Goal: Transaction & Acquisition: Purchase product/service

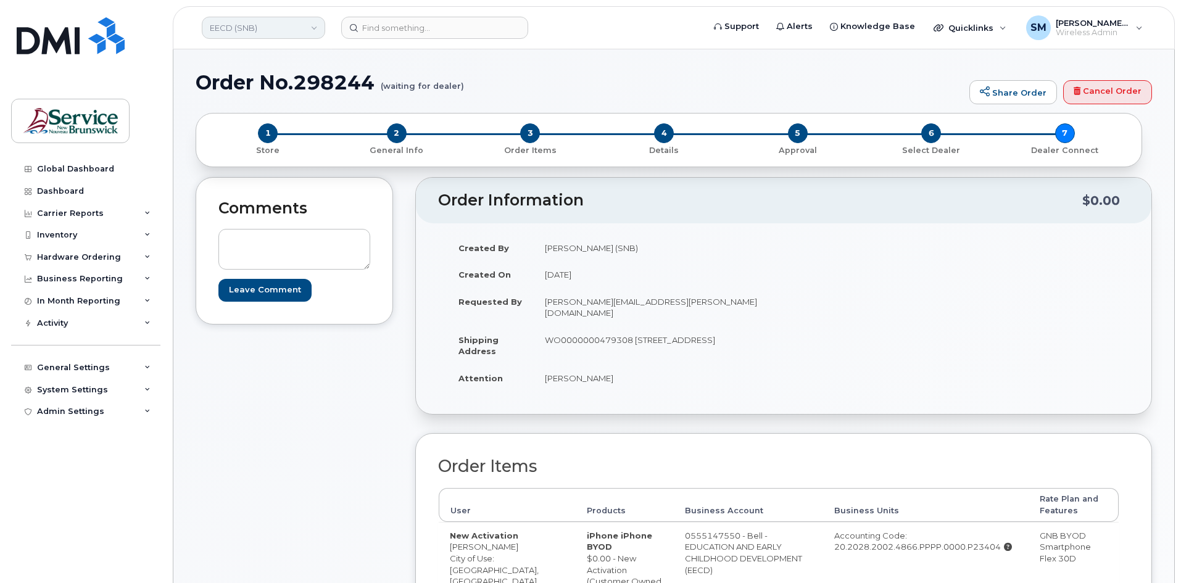
click at [277, 27] on link "EECD (SNB)" at bounding box center [263, 28] width 123 height 22
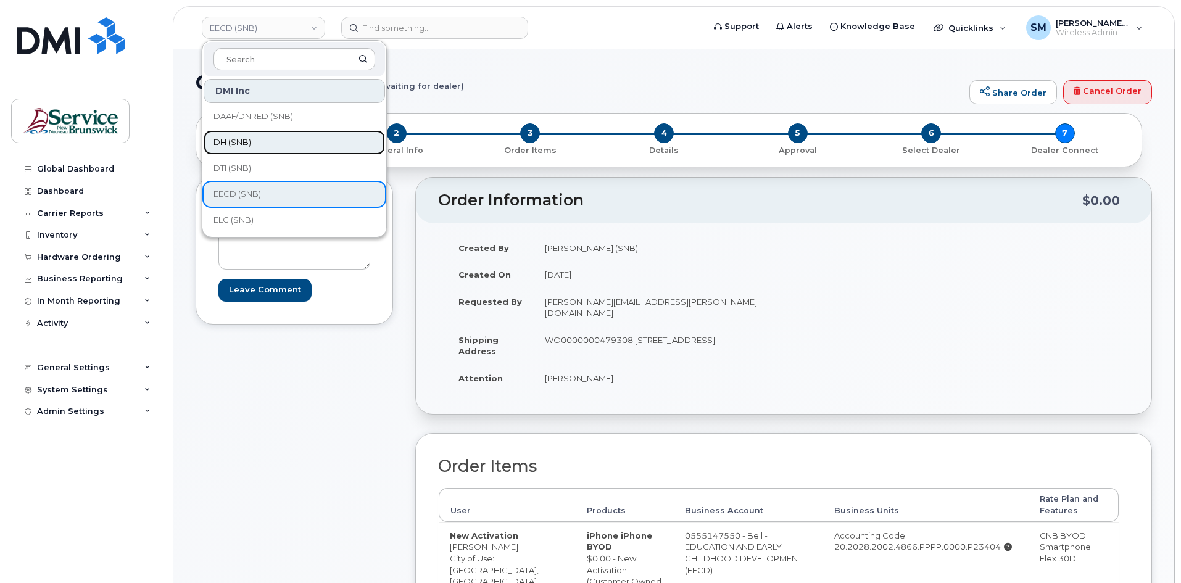
click at [238, 137] on span "DH (SNB)" at bounding box center [233, 142] width 38 height 12
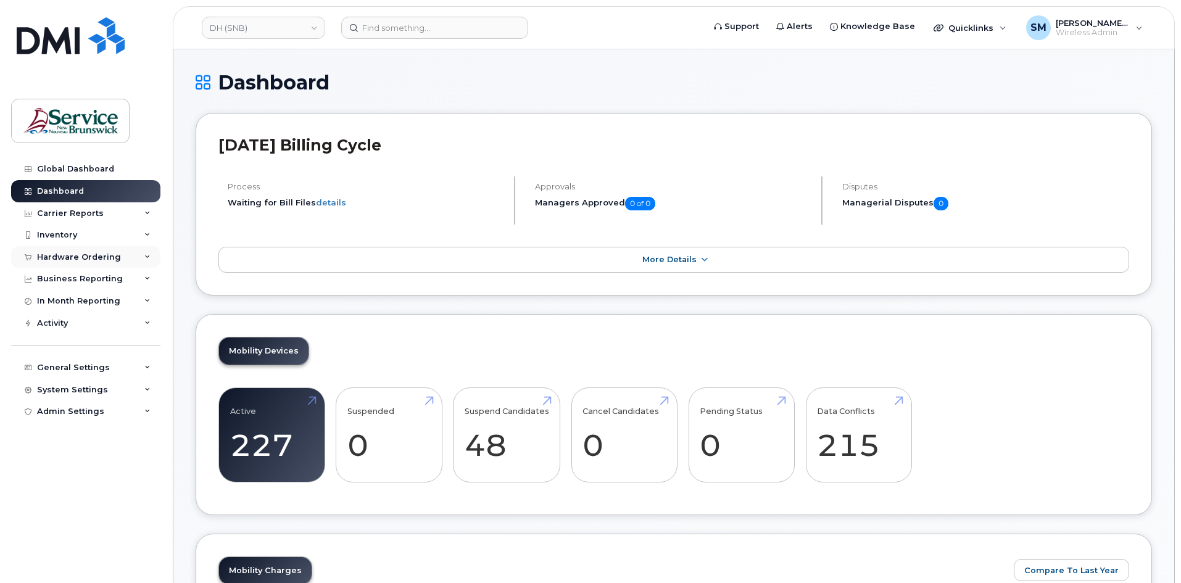
click at [102, 261] on div "Hardware Ordering" at bounding box center [79, 257] width 84 height 10
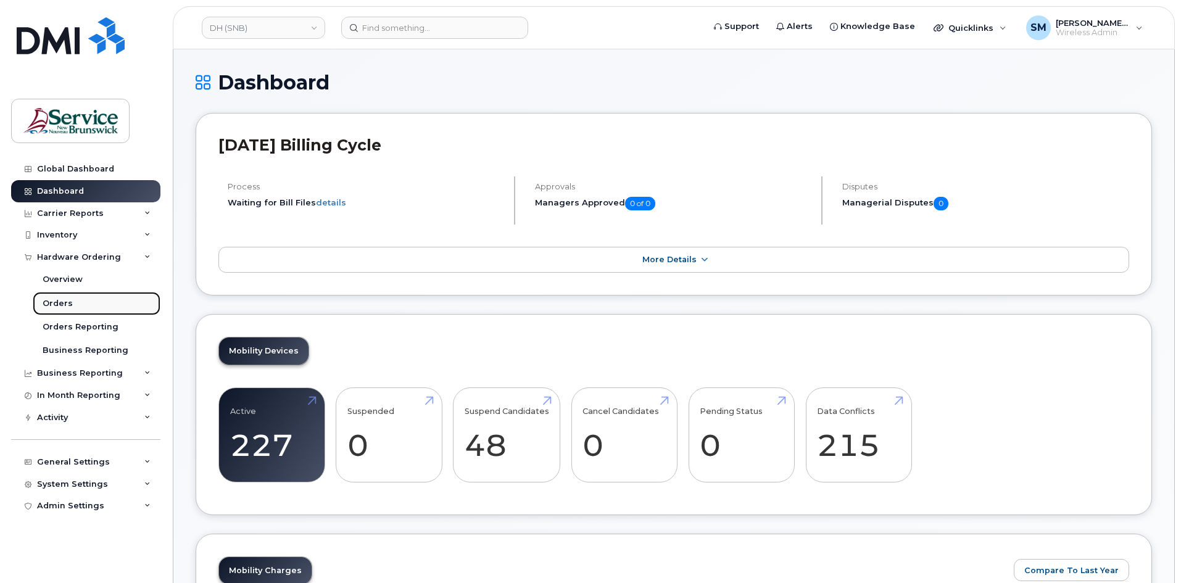
click at [66, 311] on link "Orders" at bounding box center [97, 303] width 128 height 23
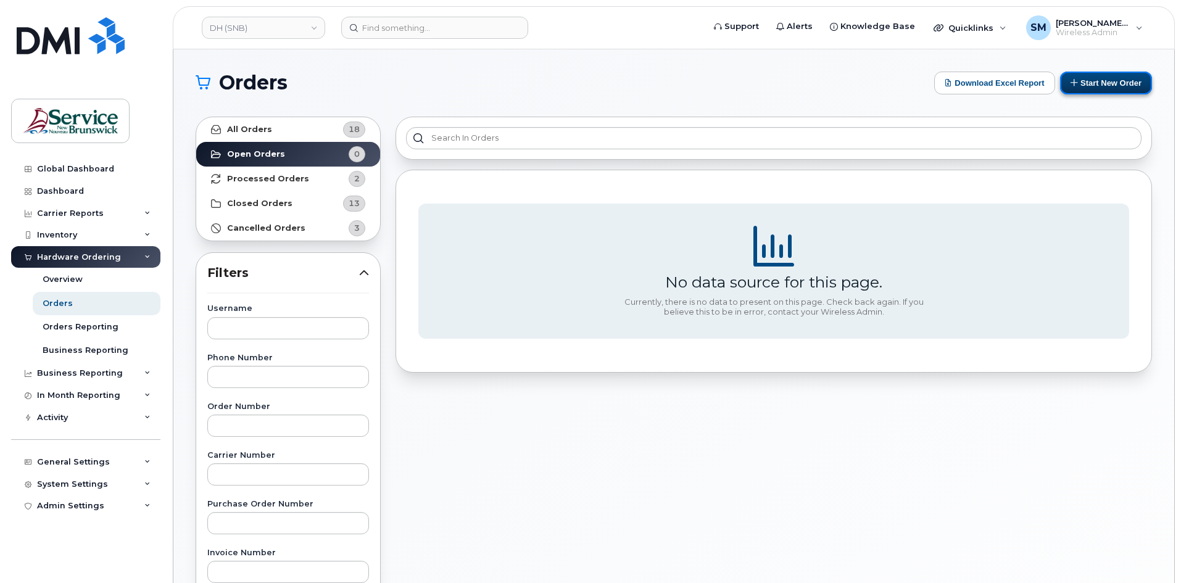
click at [1090, 91] on button "Start New Order" at bounding box center [1106, 83] width 92 height 23
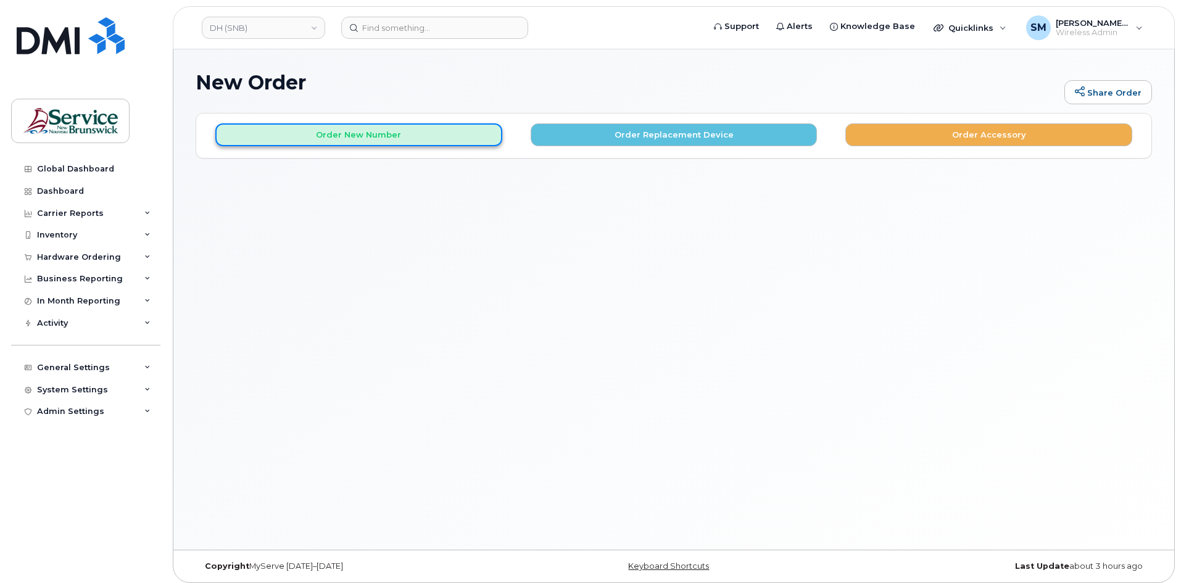
click at [409, 143] on button "Order New Number" at bounding box center [358, 134] width 287 height 23
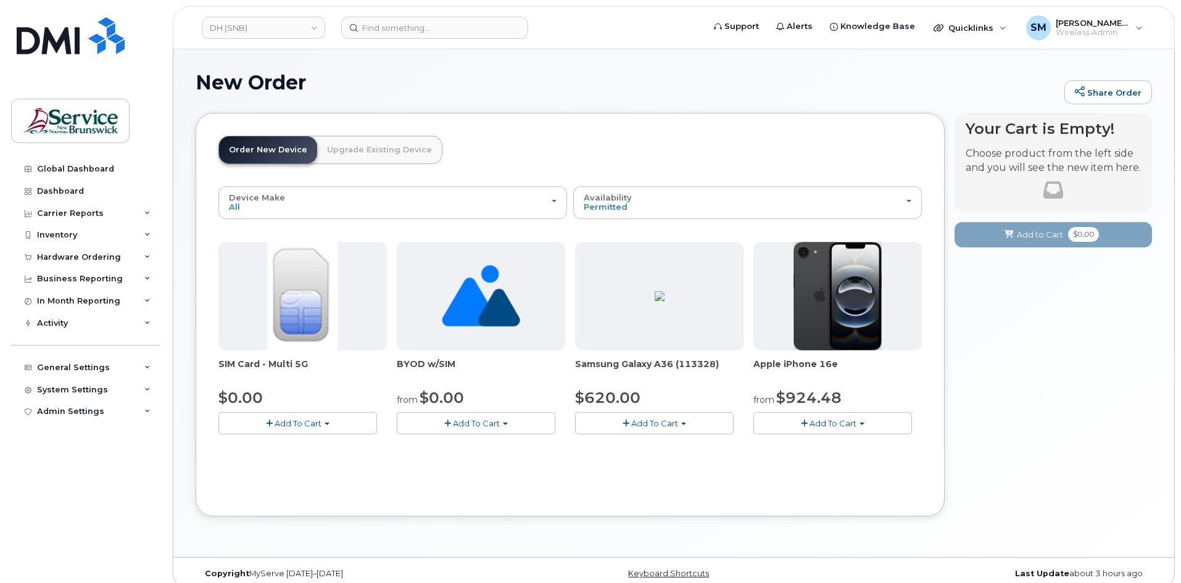
click at [672, 430] on button "Add To Cart" at bounding box center [654, 423] width 159 height 22
click at [628, 461] on link "$620.00 - 30-day activation (128GB model)" at bounding box center [678, 461] width 201 height 15
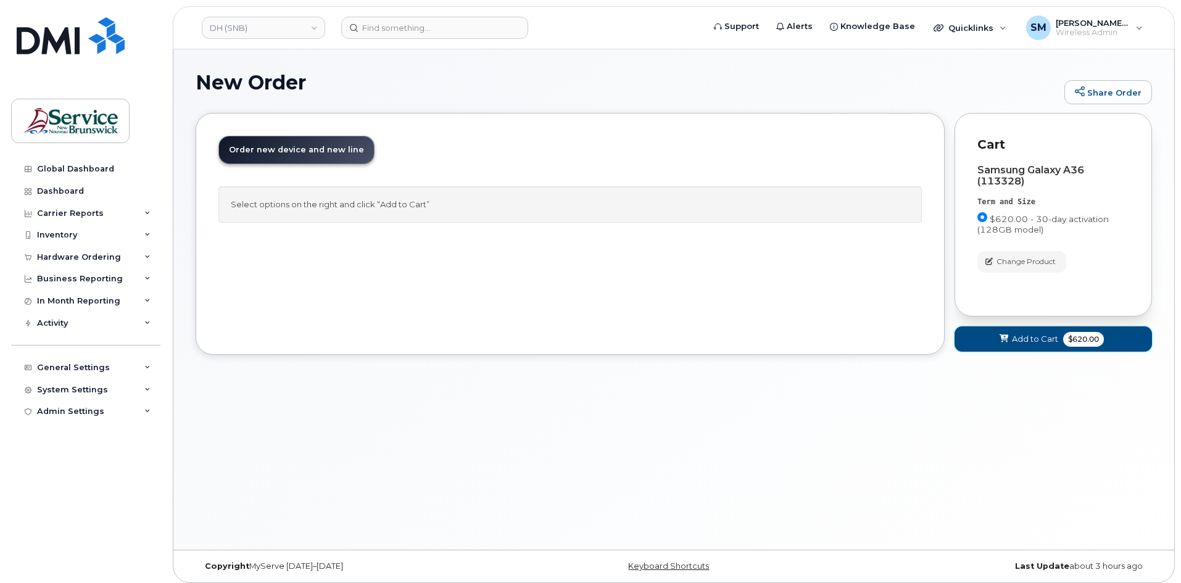
click at [1010, 343] on span at bounding box center [1005, 339] width 12 height 12
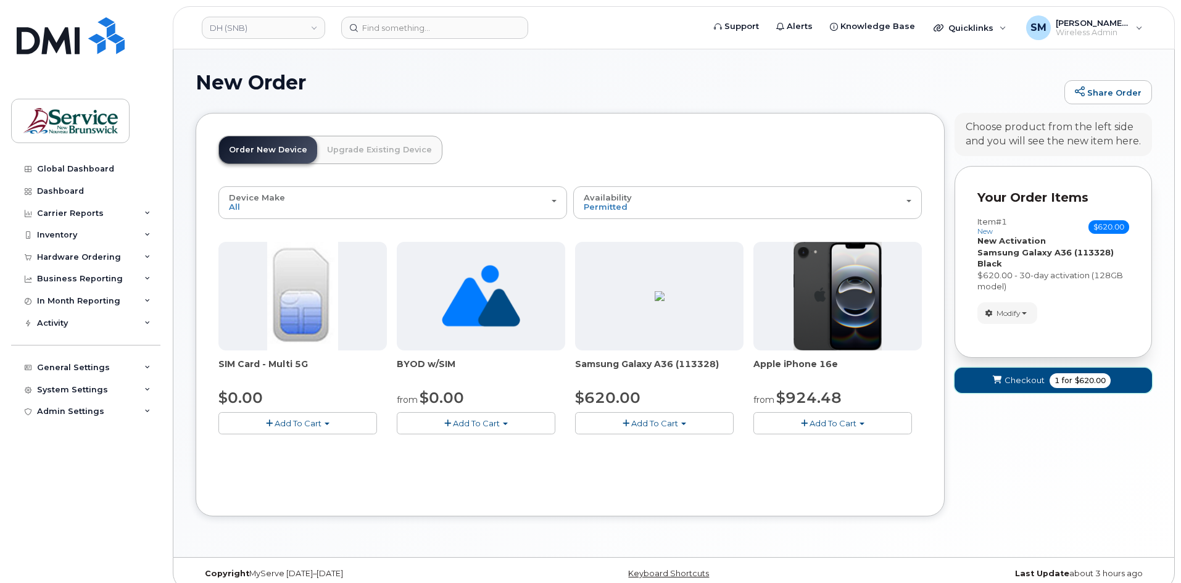
click at [1023, 386] on span "Checkout" at bounding box center [1025, 381] width 40 height 12
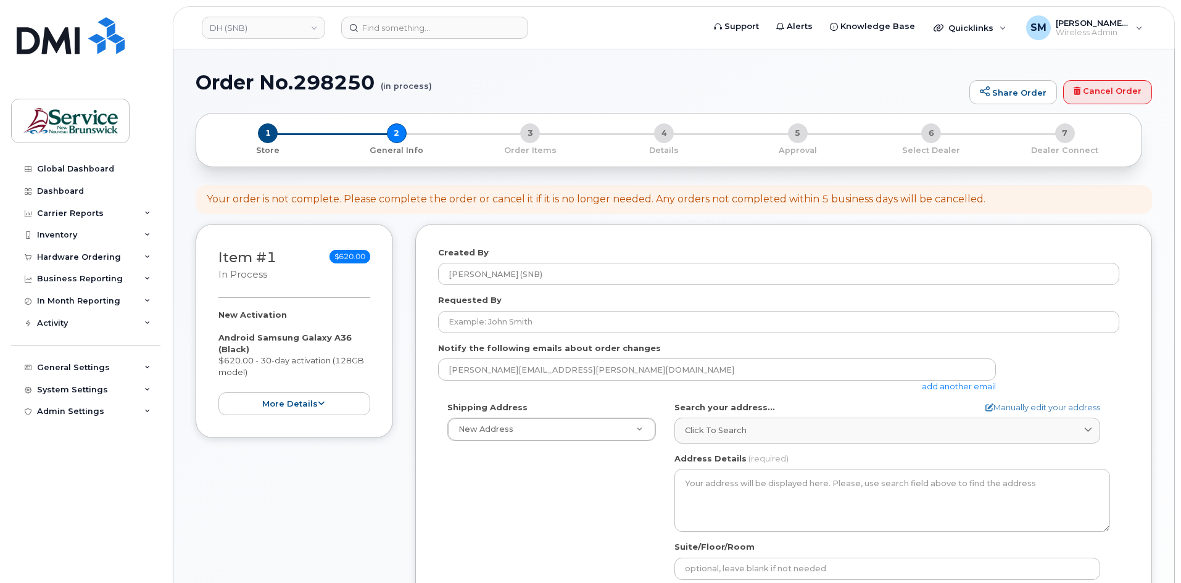
select select
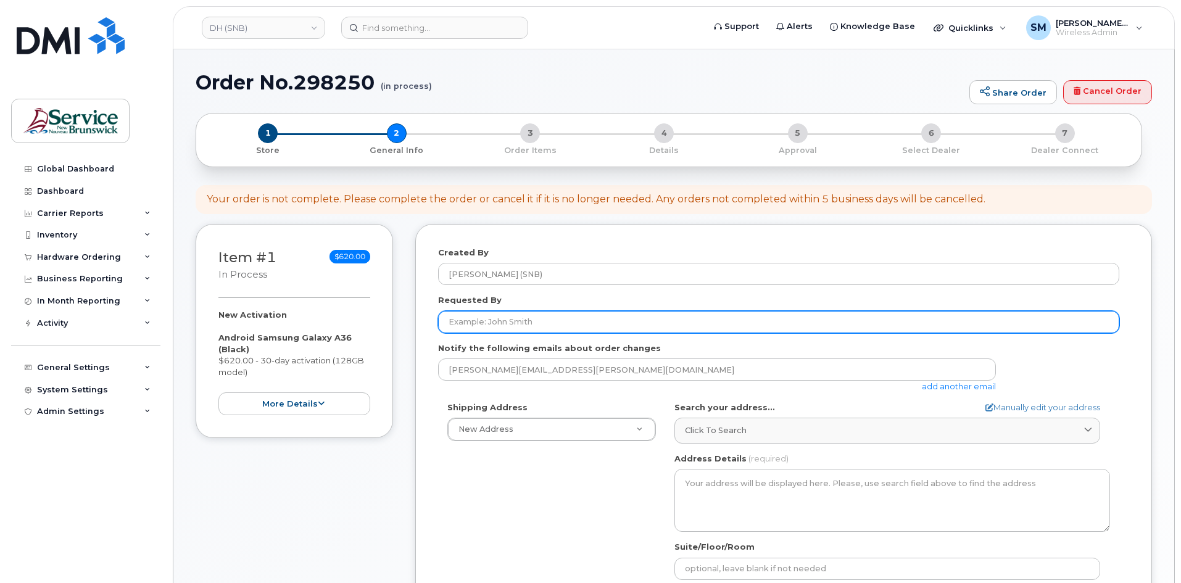
click at [669, 323] on input "Requested By" at bounding box center [778, 322] width 681 height 22
paste input "[PERSON_NAME][EMAIL_ADDRESS][PERSON_NAME][DOMAIN_NAME]"
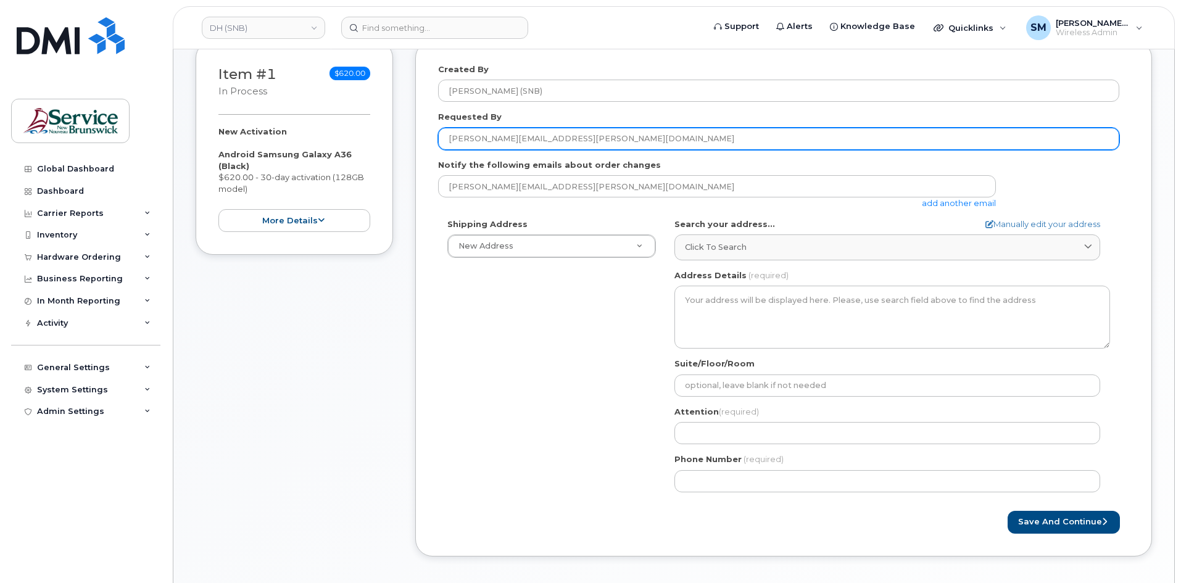
scroll to position [185, 0]
type input "[PERSON_NAME][EMAIL_ADDRESS][PERSON_NAME][DOMAIN_NAME]"
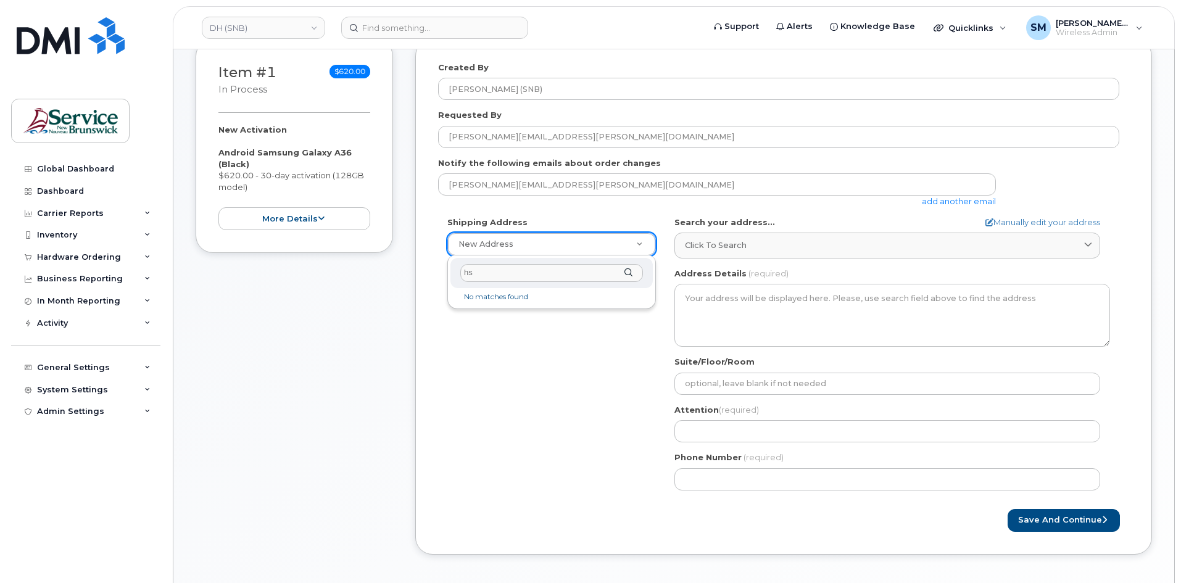
type input "h"
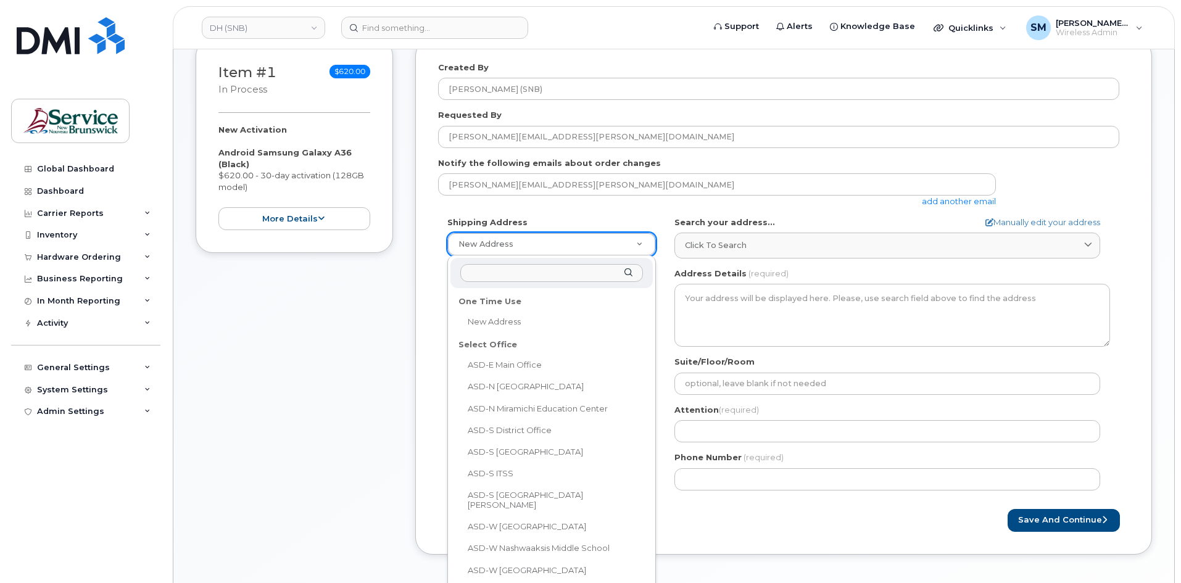
click at [571, 271] on input "text" at bounding box center [551, 273] width 183 height 18
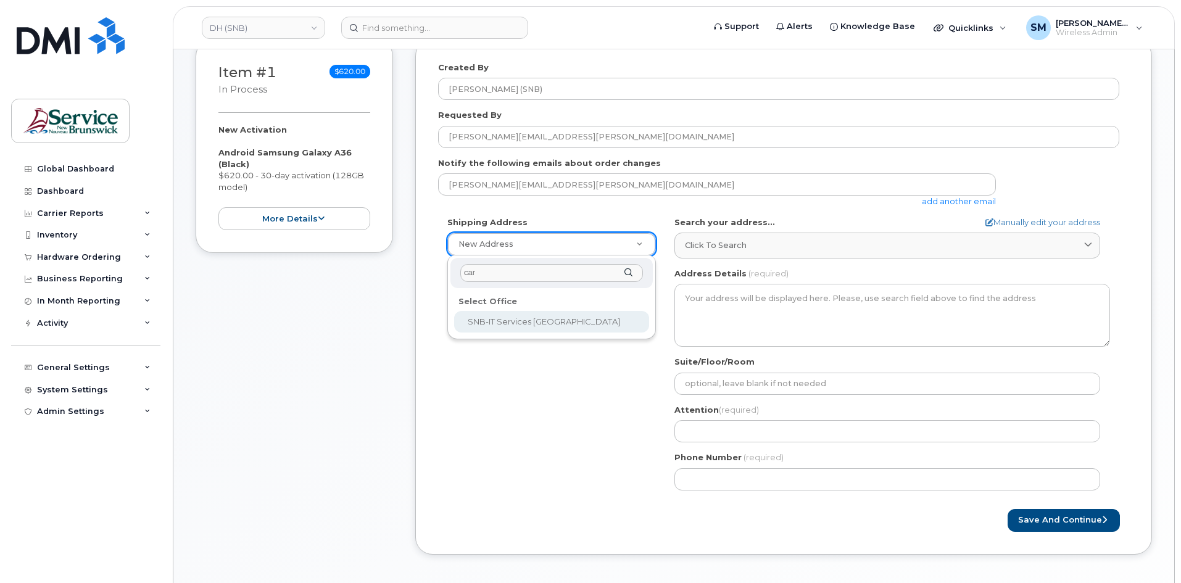
type input "car"
select select
type textarea "520 King St Fredericton New Brunswick E3B 6G3"
type input "Brandon Dow/Jeremy Flynn"
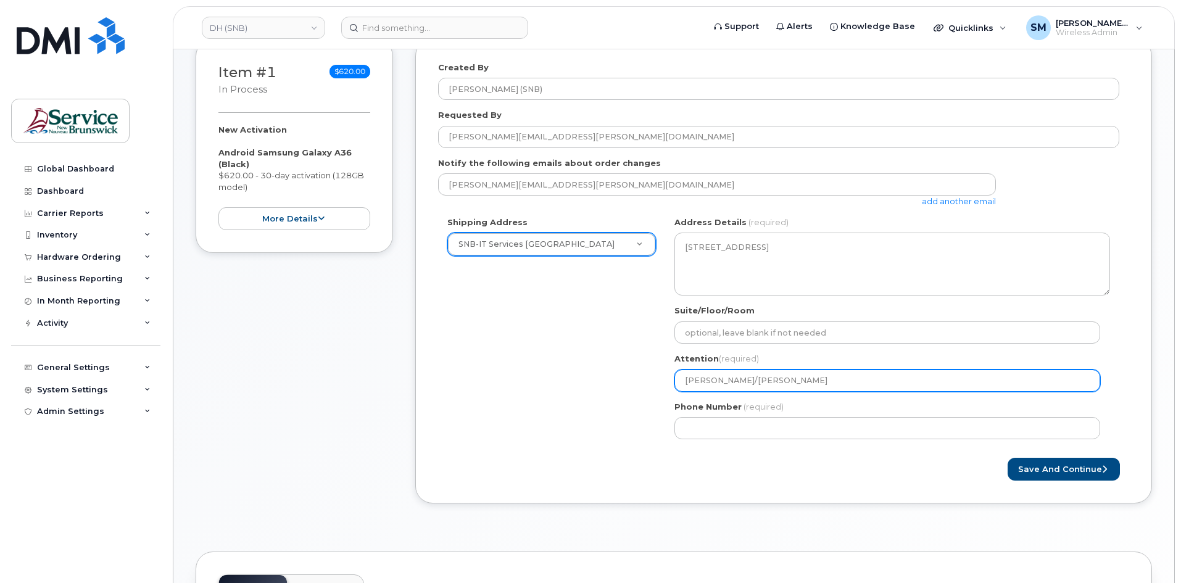
drag, startPoint x: 804, startPoint y: 384, endPoint x: 600, endPoint y: 386, distance: 203.7
click at [600, 386] on div "Shipping Address SNB-IT Services Carleton Place New Address ASD-E Main Office A…" at bounding box center [778, 333] width 681 height 232
paste input "c/o Scott Sanford/Chris Beaulieu"
select select
type input "c/o Scott Sanford/Chris Beaulieu"
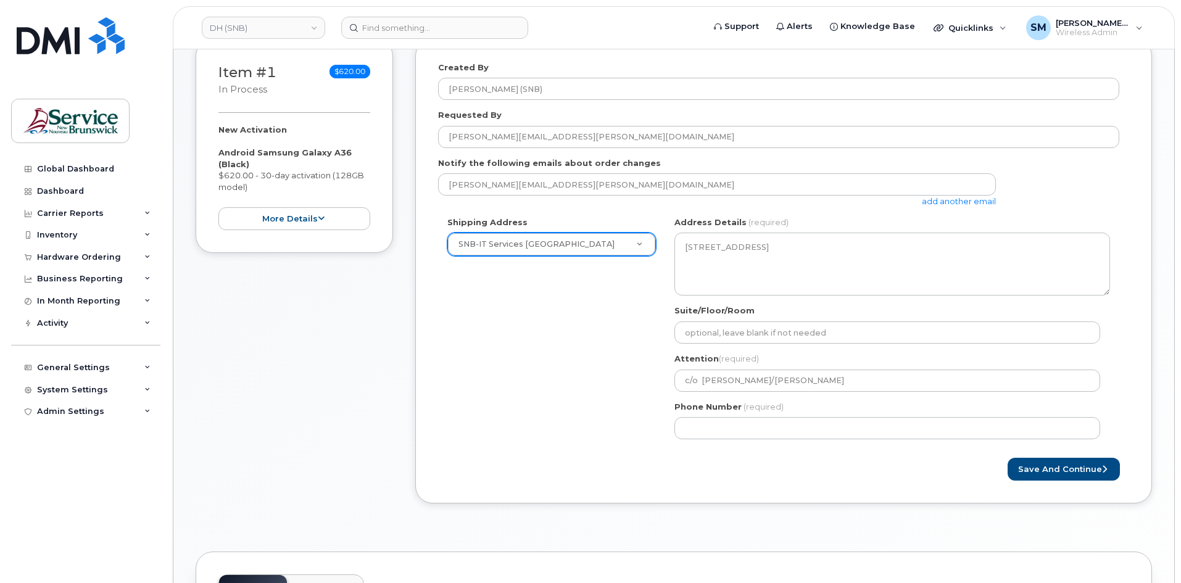
click at [755, 154] on form "Created By Slattery, Matthew (SNB) Requested By Marcus.Barnes@gnb.ca Notify the…" at bounding box center [783, 271] width 691 height 419
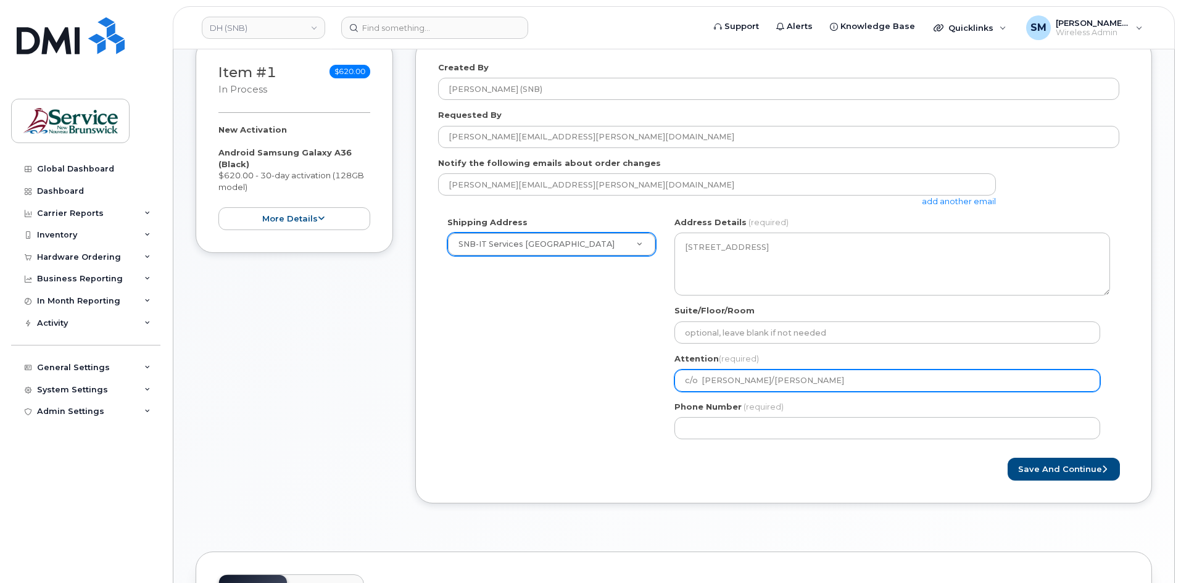
click at [700, 380] on input "c/o Scott Sanford/Chris Beaulieu" at bounding box center [888, 381] width 426 height 22
select select
type input "c/o Scott Sanford/Chris Beaulieu"
select select
type input "c/ Scott Sanford/Chris Beaulieu"
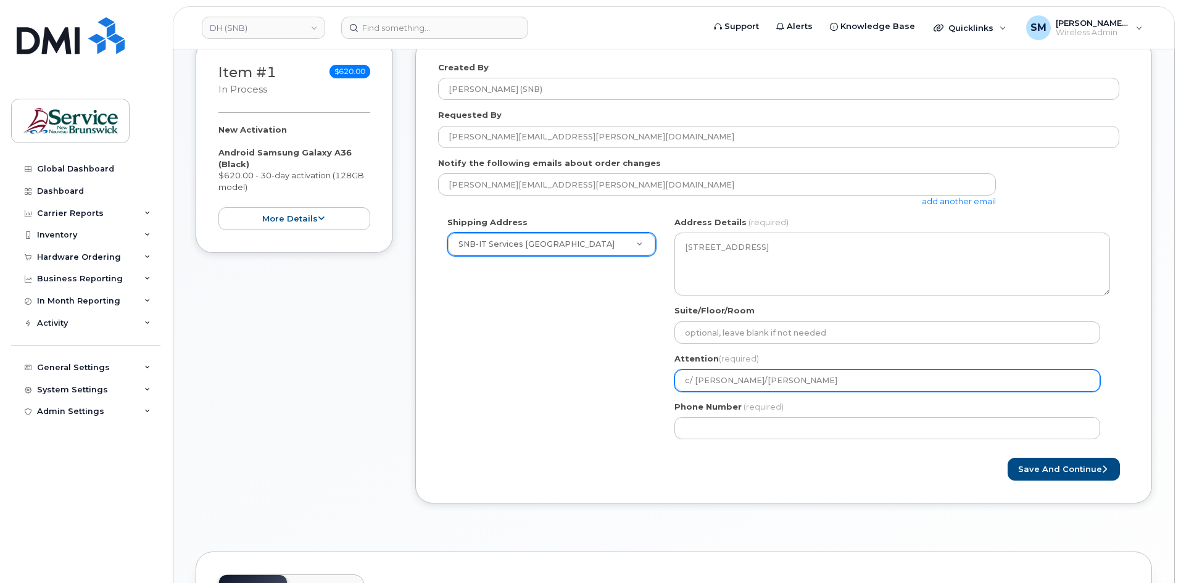
select select
type input "c Scott Sanford/Chris Beaulieu"
select select
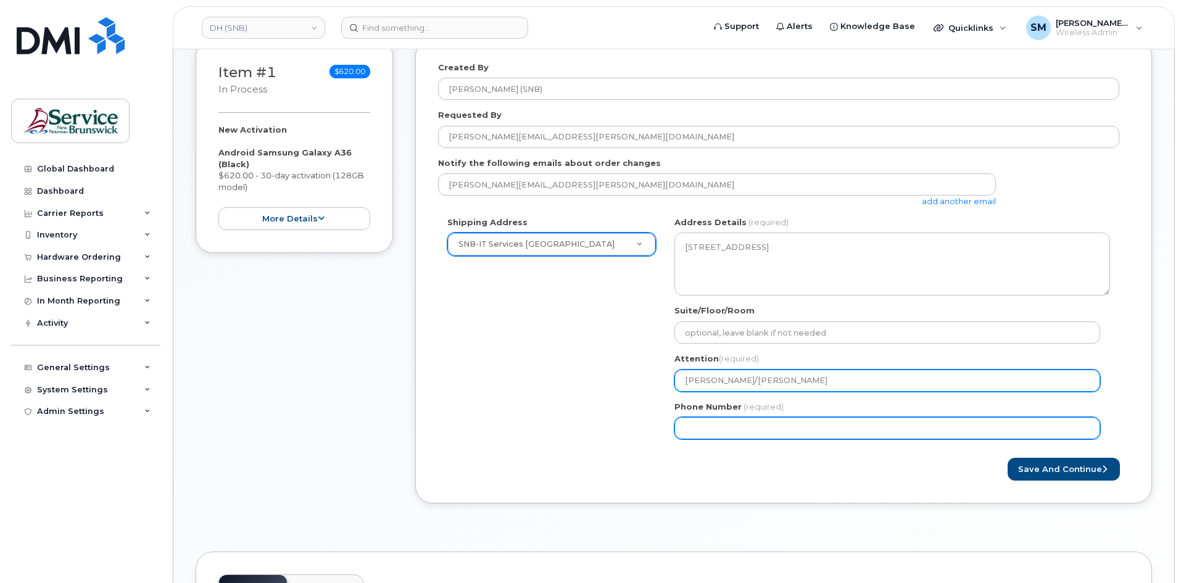
type input "[PERSON_NAME]/[PERSON_NAME]"
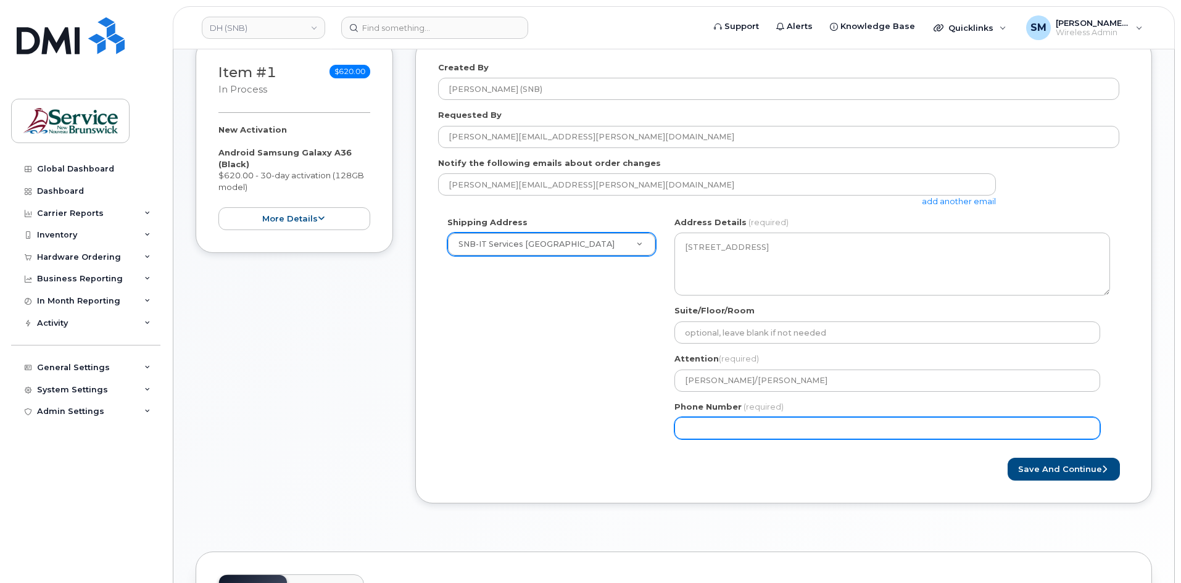
click at [736, 439] on input "Phone Number" at bounding box center [888, 428] width 426 height 22
select select
type input "506639633"
select select
type input "5066396338"
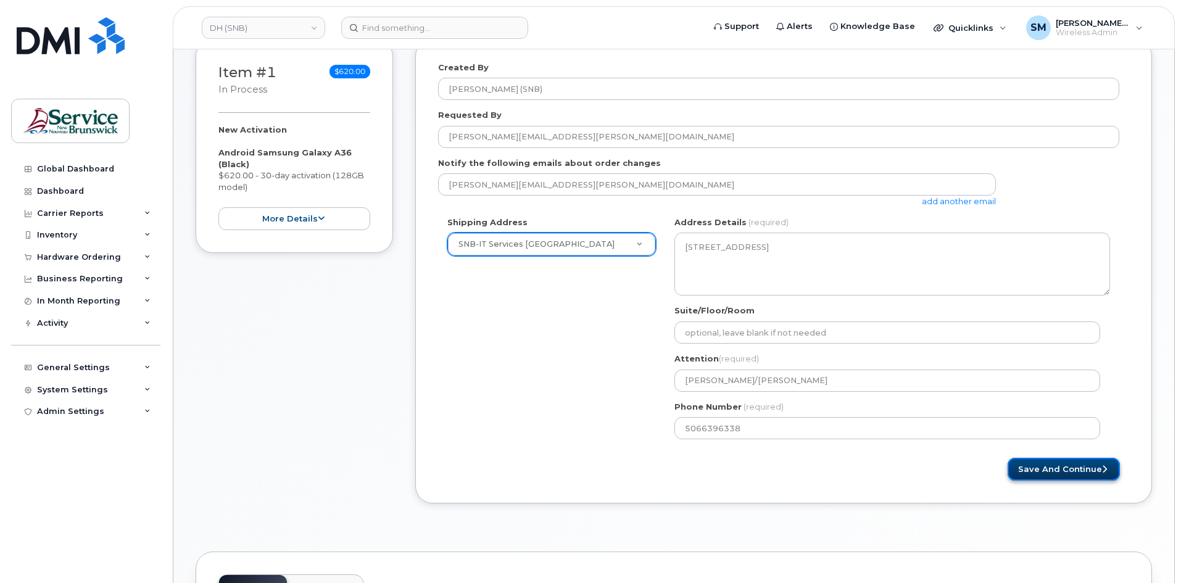
click at [1042, 476] on button "Save and Continue" at bounding box center [1064, 469] width 112 height 23
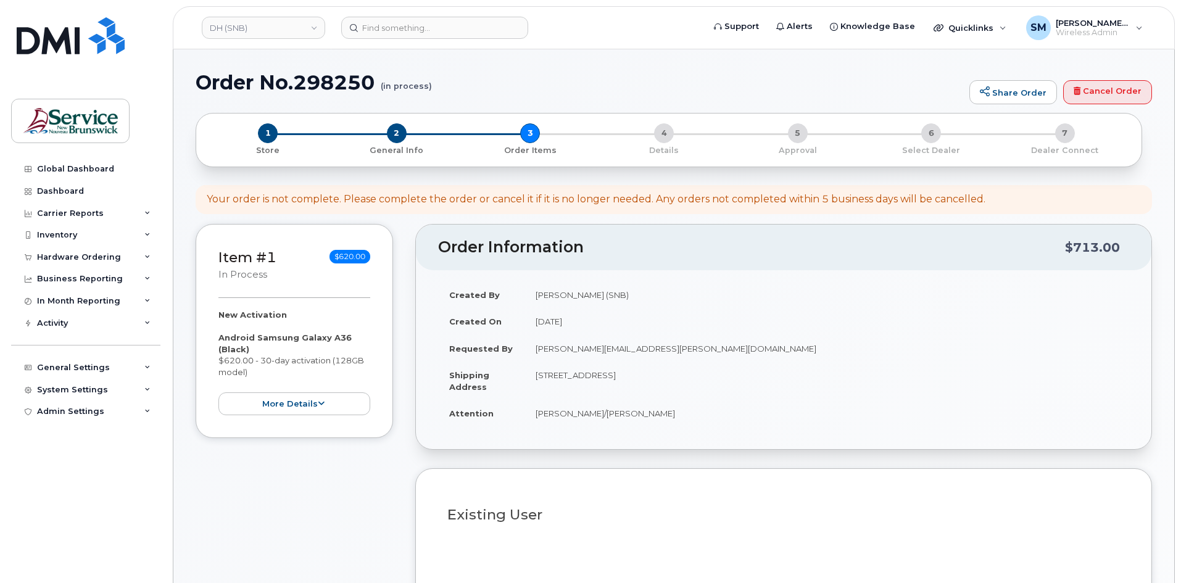
select select
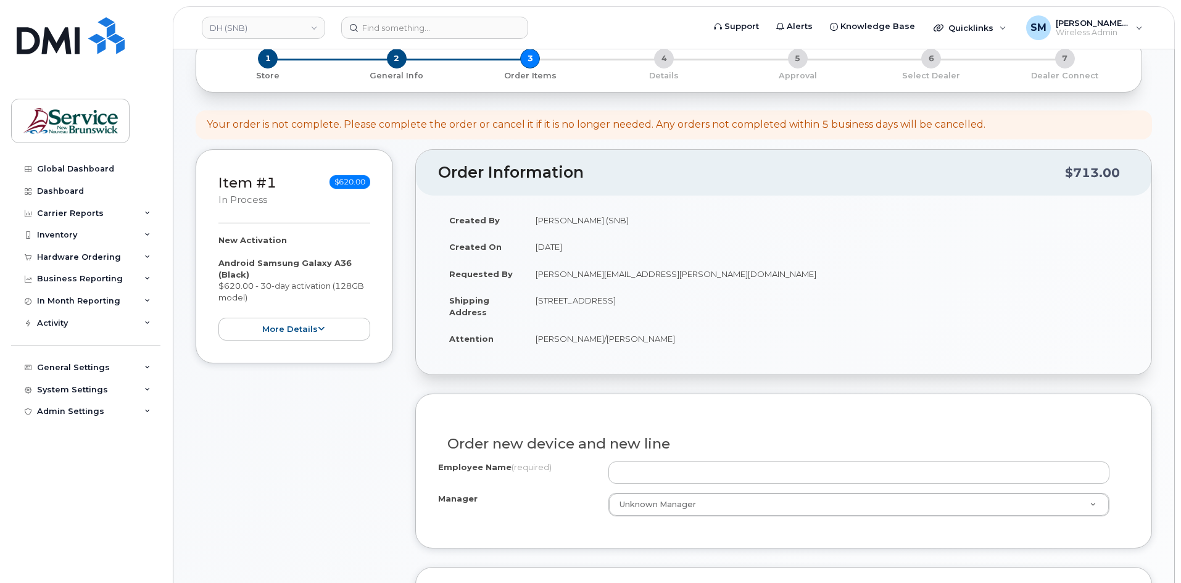
scroll to position [185, 0]
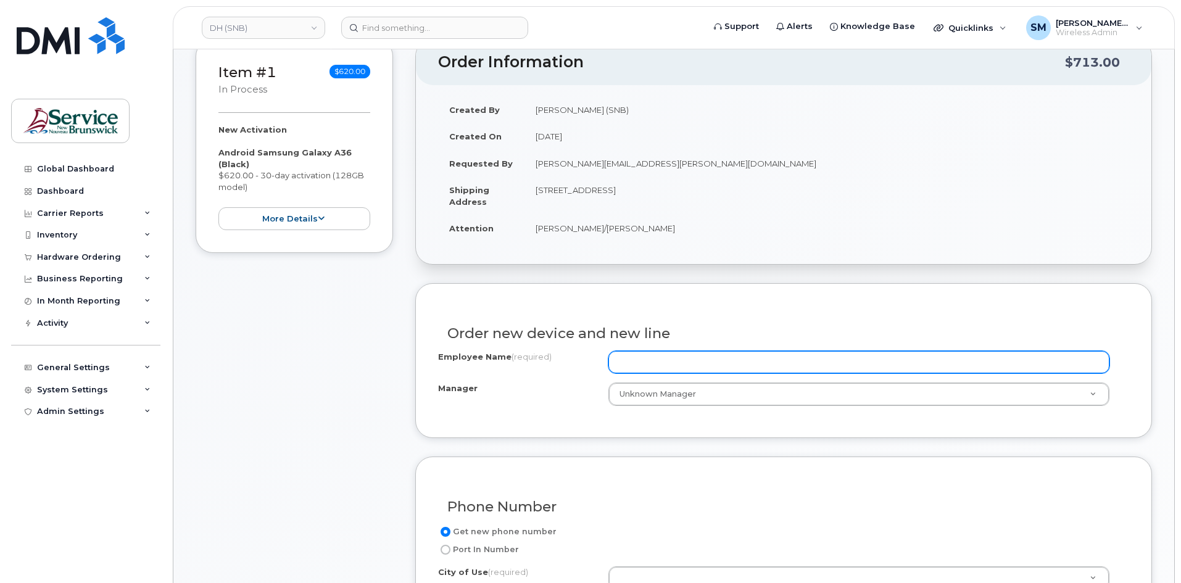
drag, startPoint x: 675, startPoint y: 346, endPoint x: 635, endPoint y: 372, distance: 47.2
paste input "[PERSON_NAME]"
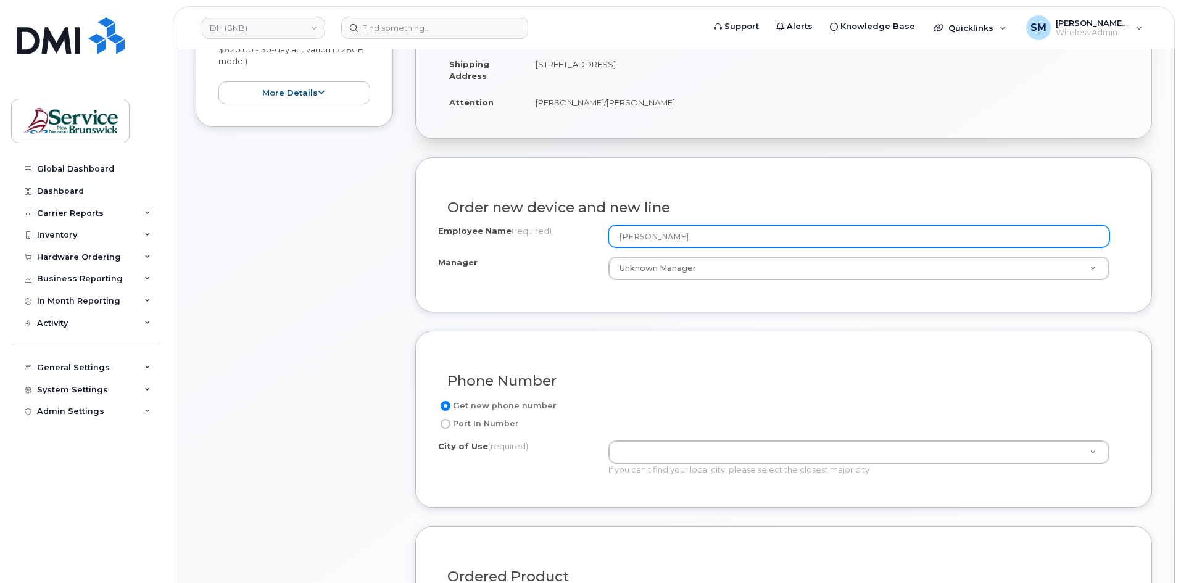
scroll to position [370, 0]
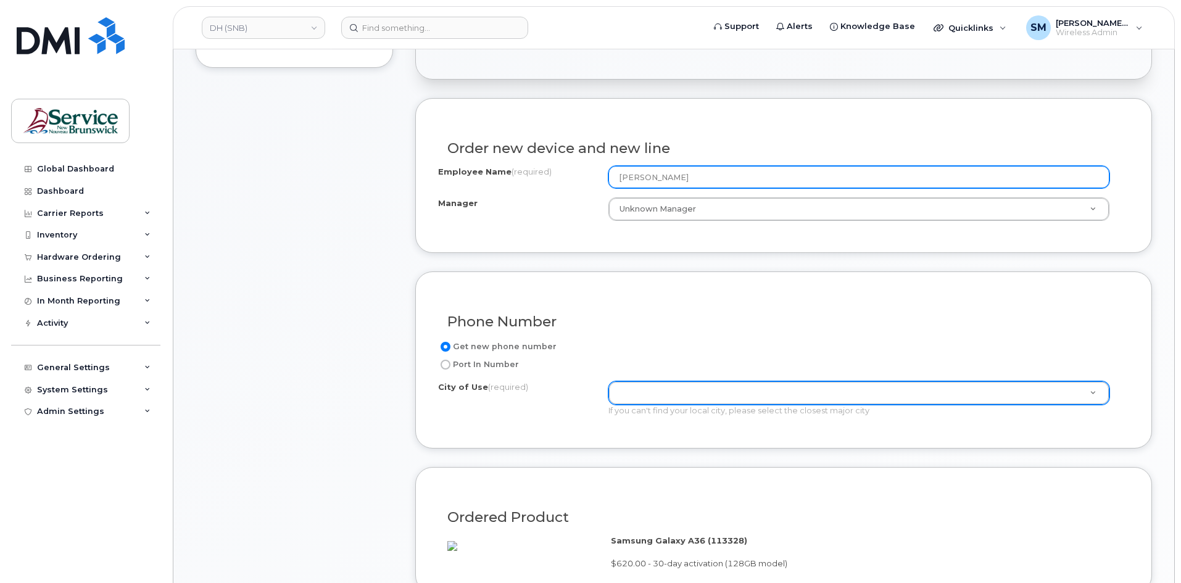
type input "[PERSON_NAME]"
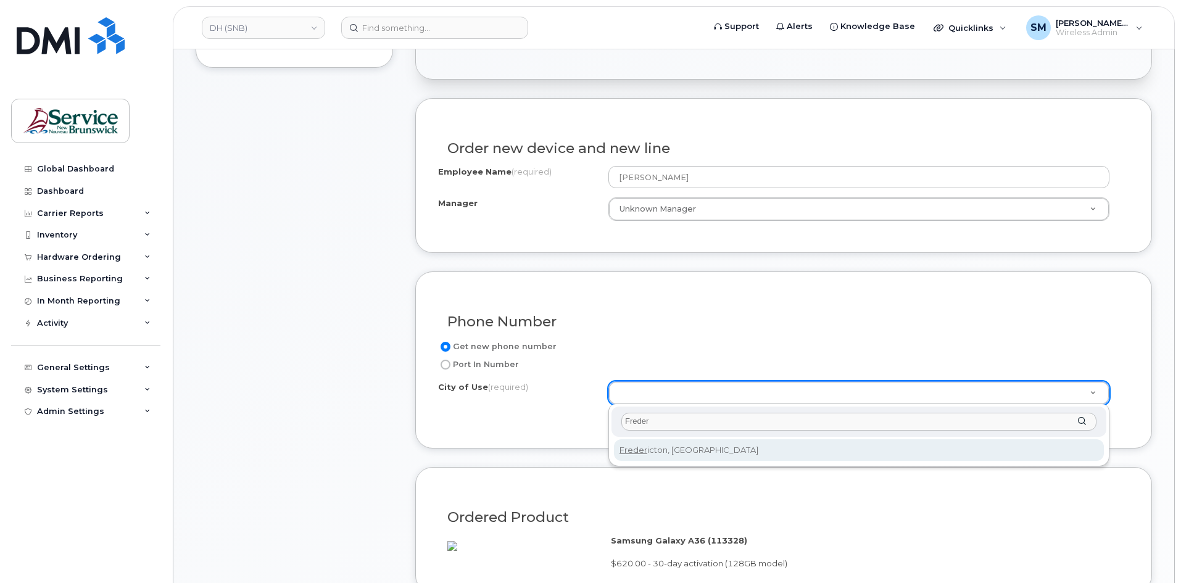
type input "Freder"
type input "1578"
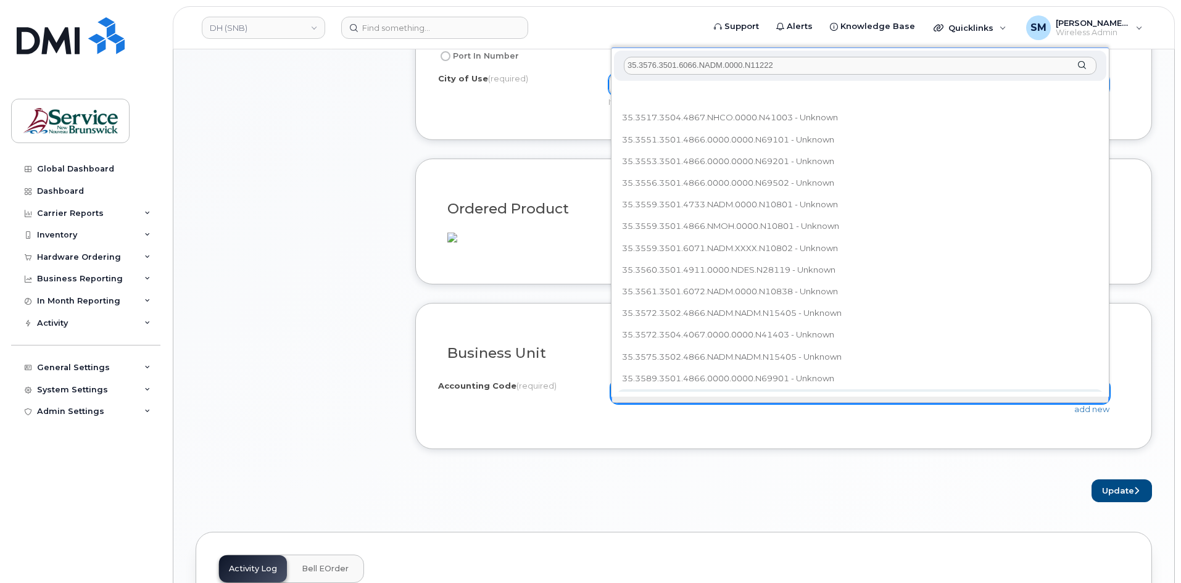
scroll to position [0, 0]
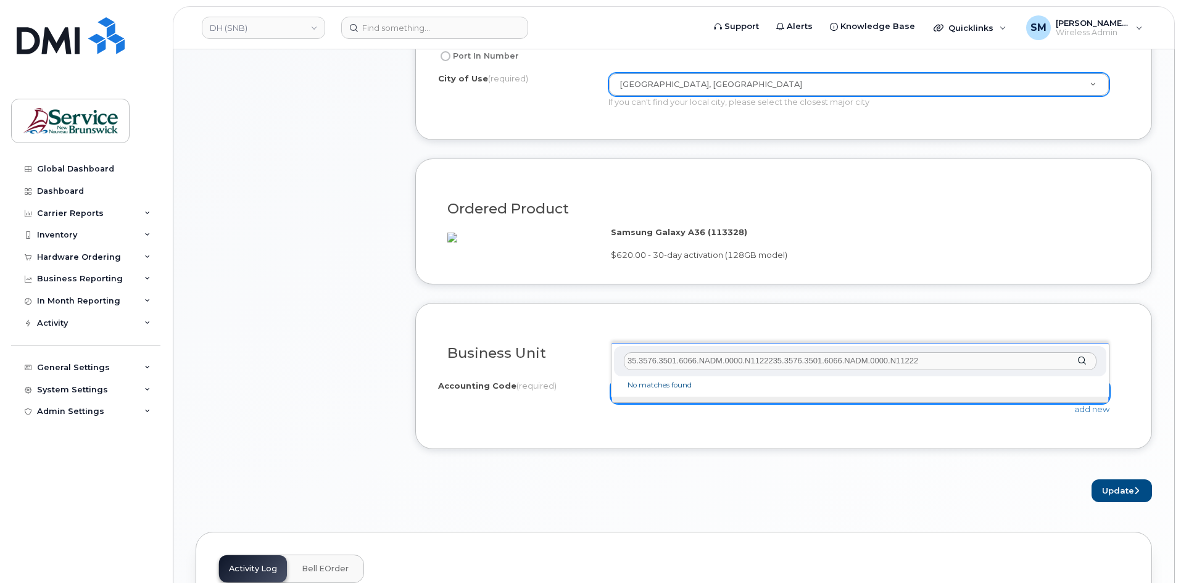
type input "35.3576.3501.6066.NADM.0000.N11222"
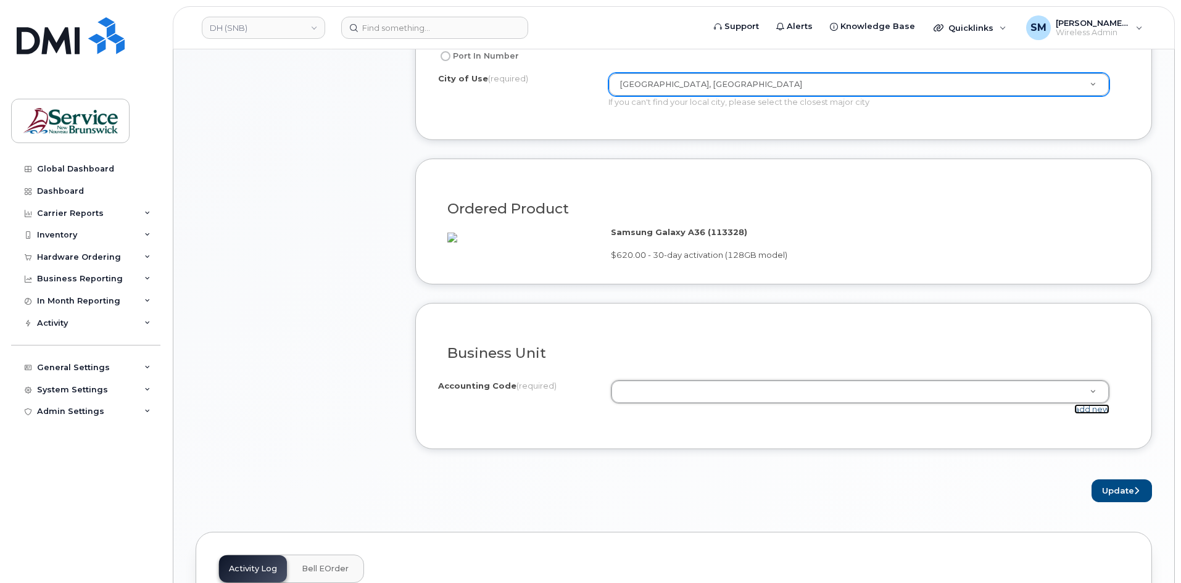
click at [1086, 414] on link "add new" at bounding box center [1091, 409] width 35 height 10
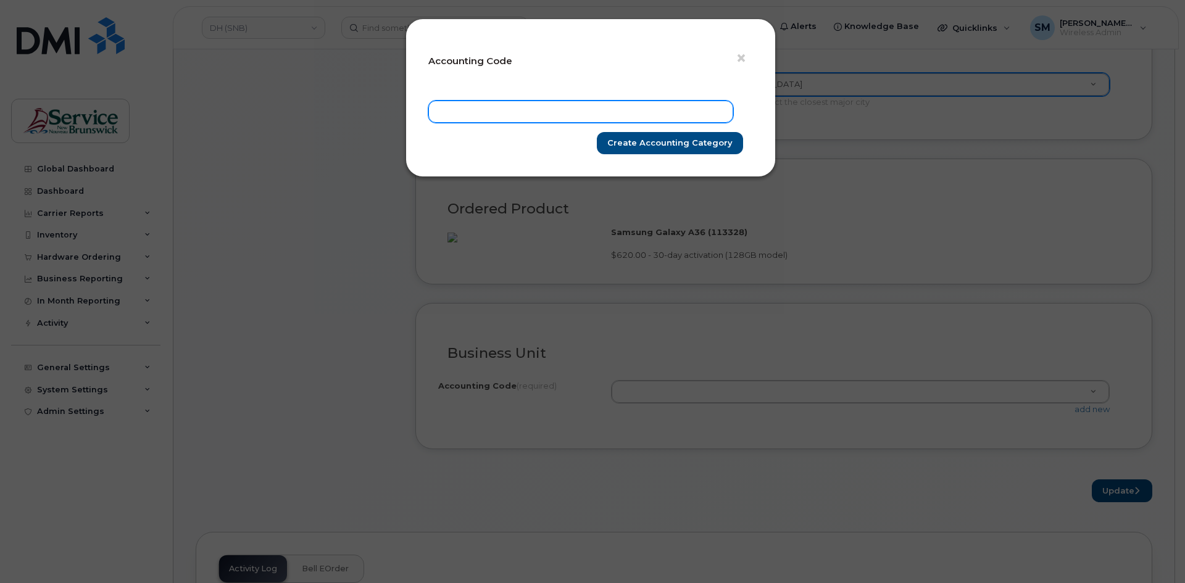
click at [602, 120] on input "text" at bounding box center [580, 112] width 305 height 22
paste input "35.3576.3501.6066.NADM.0000.N11222"
type input "35.3576.3501.6066.NADM.0000.N11222"
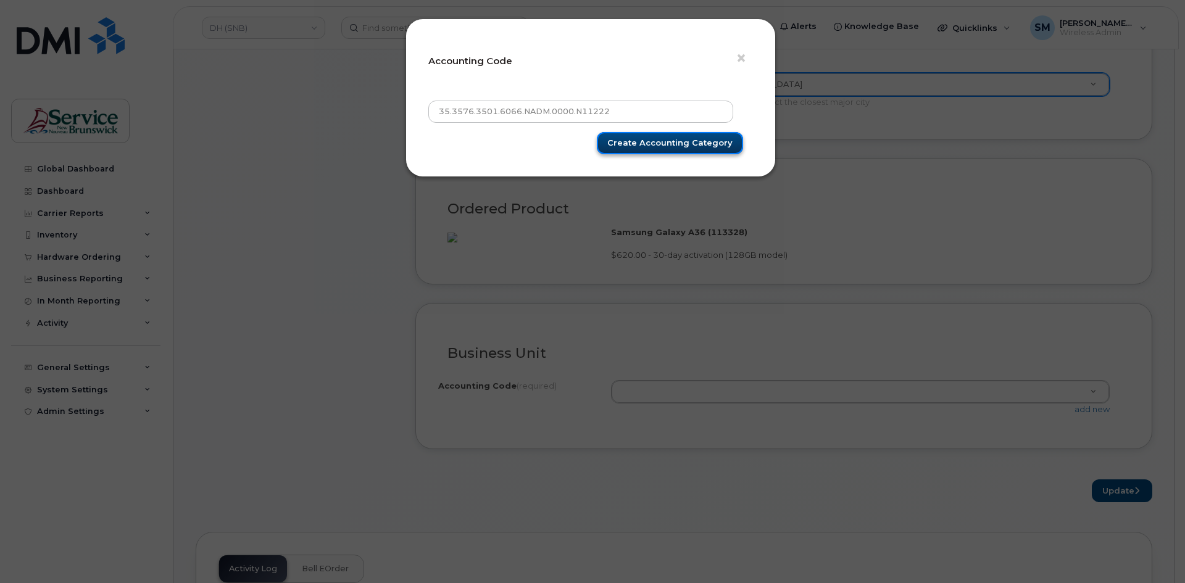
click at [710, 144] on input "Create Accounting category" at bounding box center [670, 143] width 146 height 23
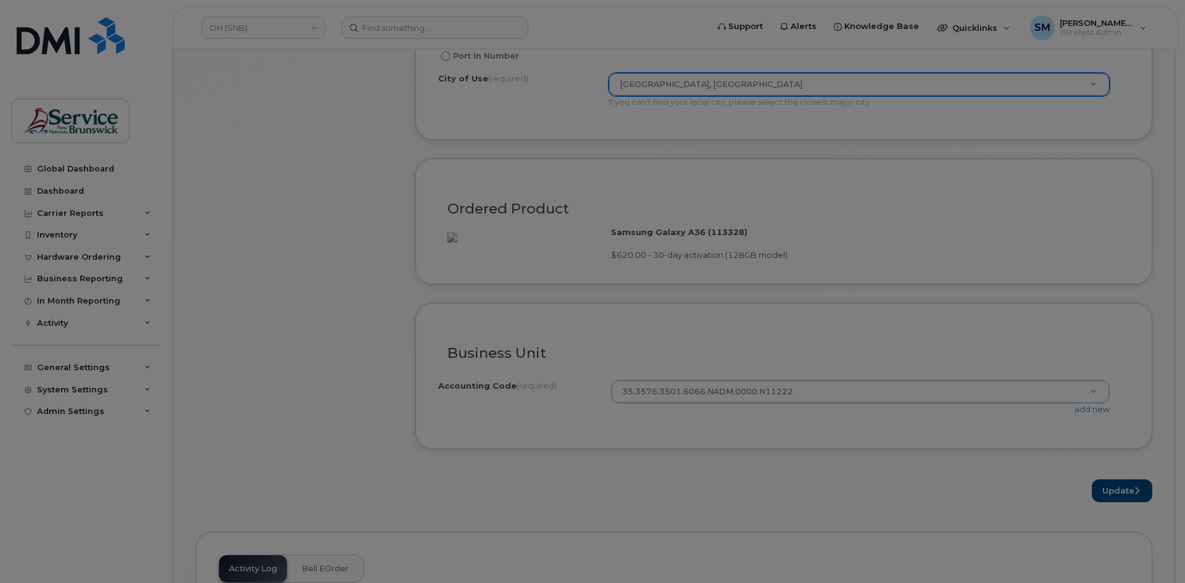
type input "Create Accounting category"
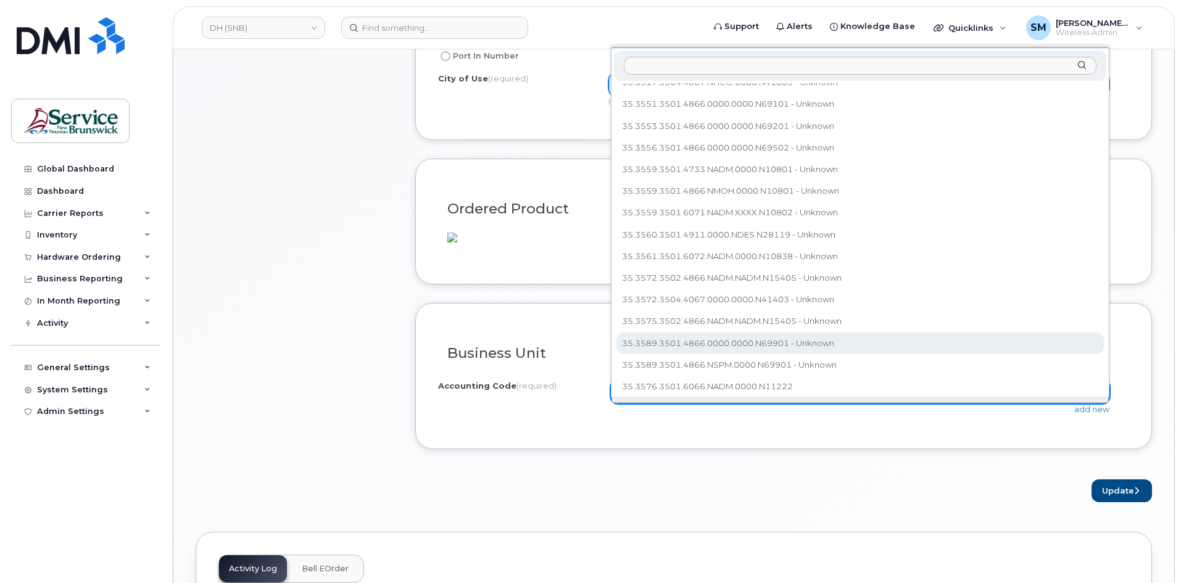
scroll to position [17, 0]
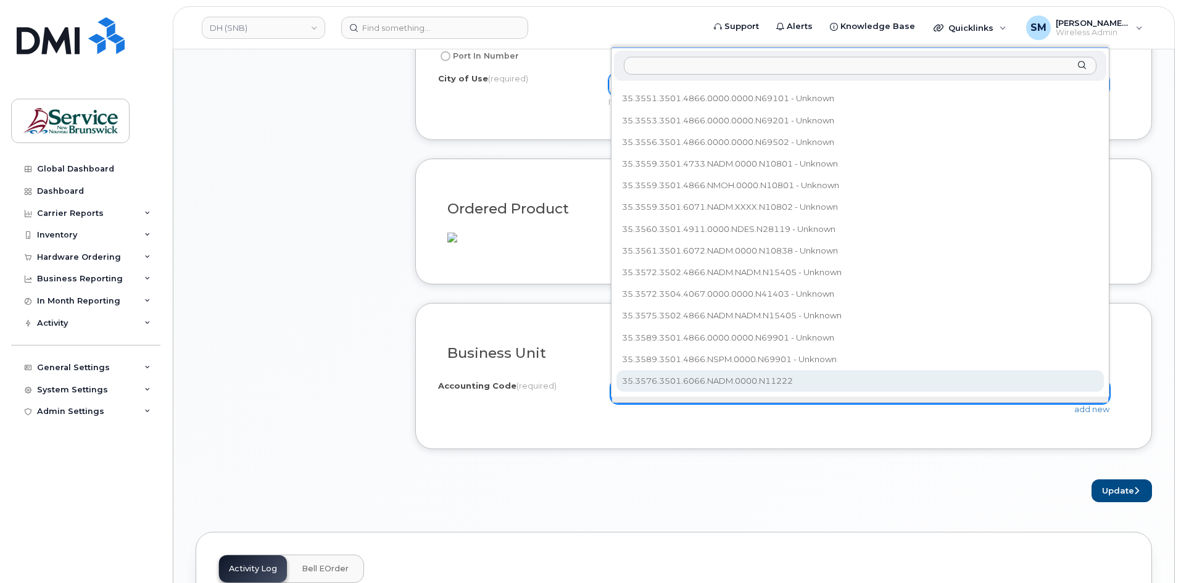
select select "35.3576.3501.6066.NADM.0000.N11222"
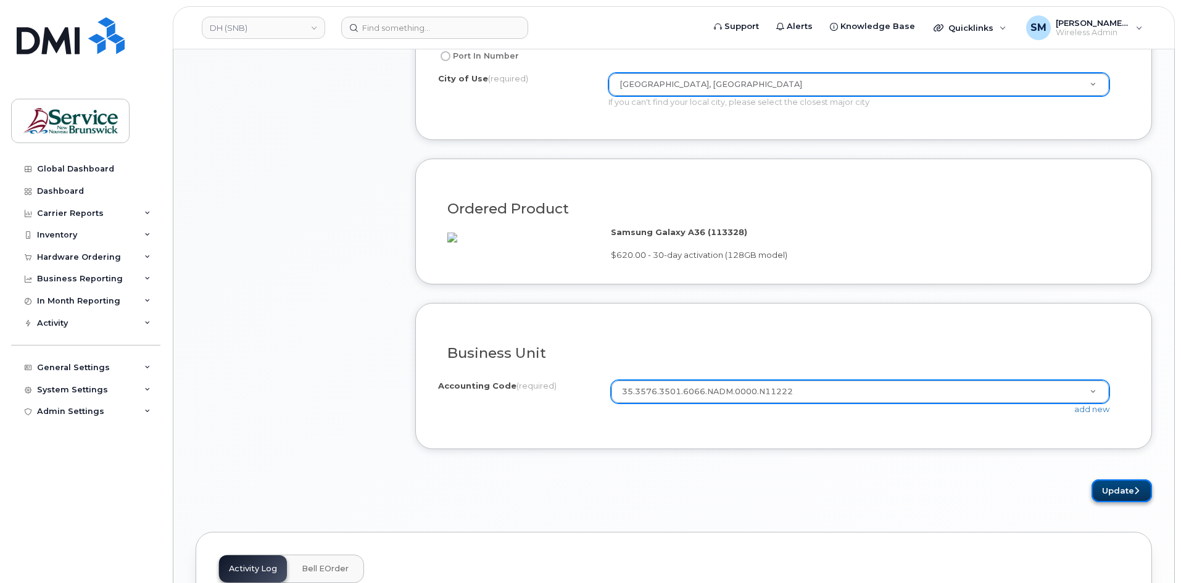
click at [1117, 498] on button "Update" at bounding box center [1122, 491] width 60 height 23
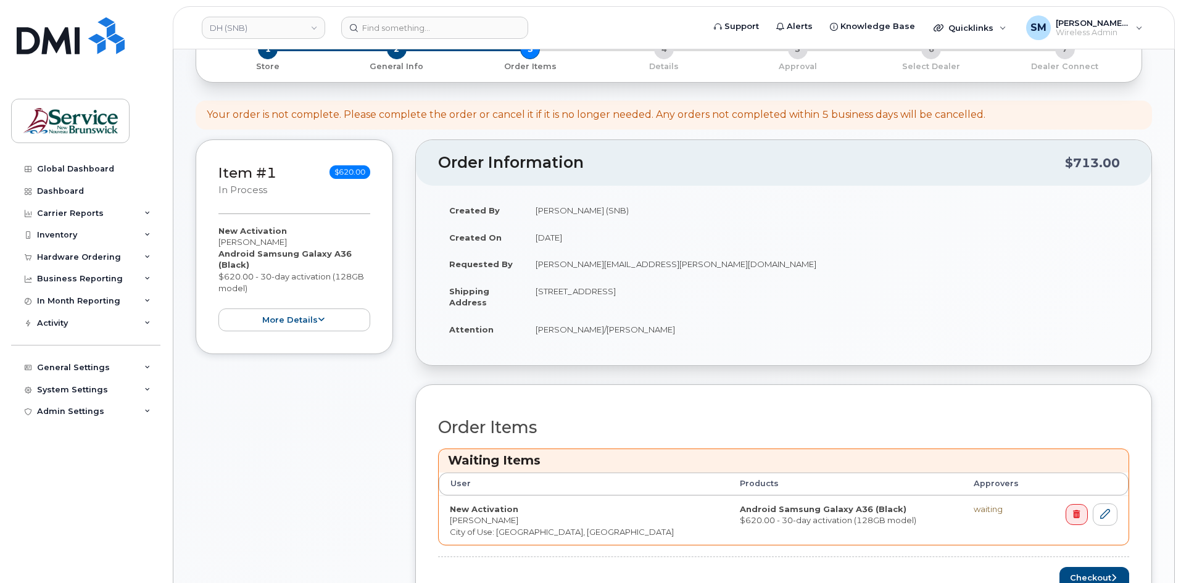
scroll to position [309, 0]
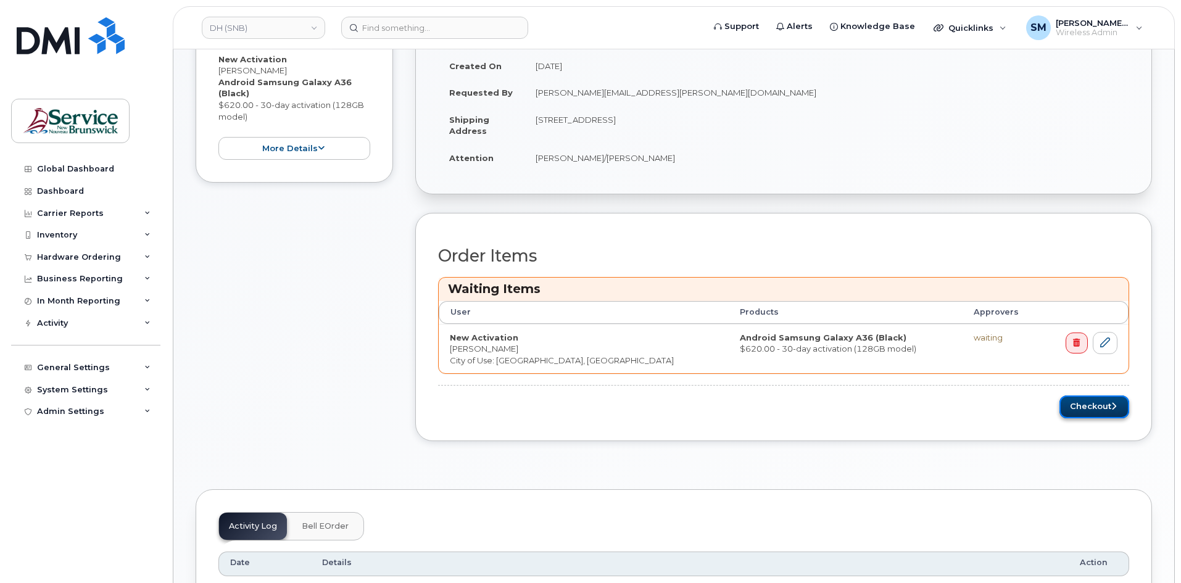
click at [1074, 409] on button "Checkout" at bounding box center [1095, 407] width 70 height 23
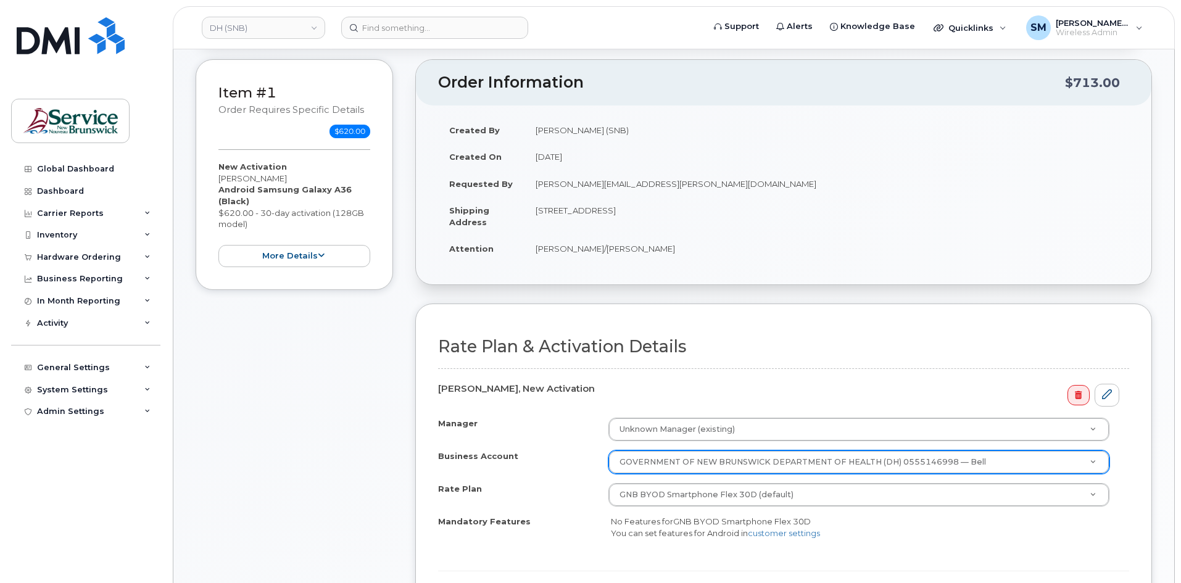
scroll to position [247, 0]
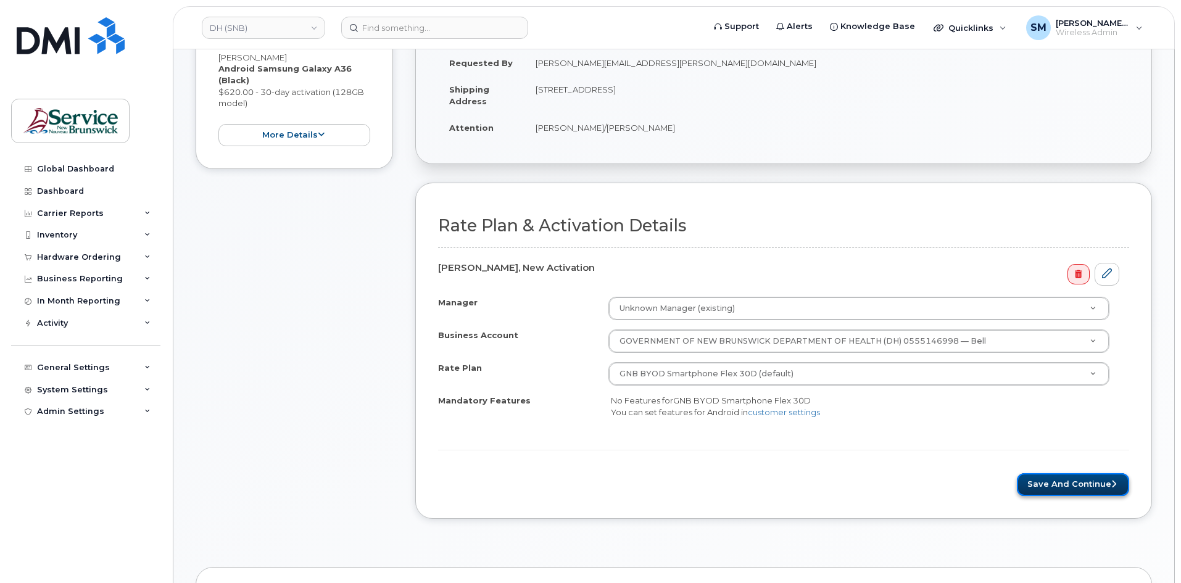
click at [1049, 483] on button "Save and Continue" at bounding box center [1073, 484] width 112 height 23
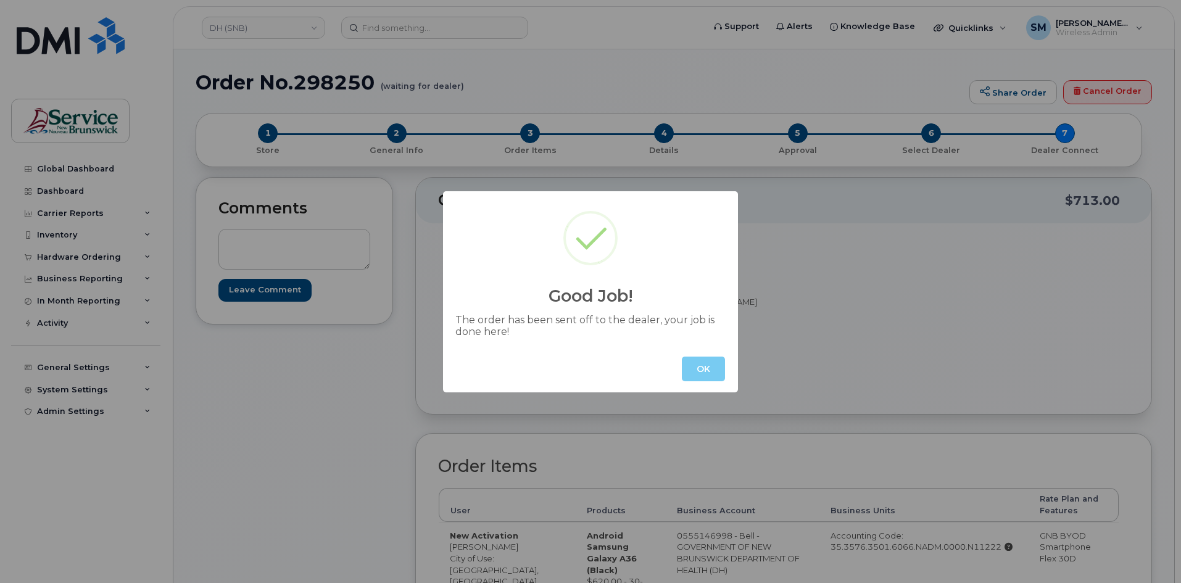
click at [686, 365] on button "OK" at bounding box center [703, 369] width 43 height 25
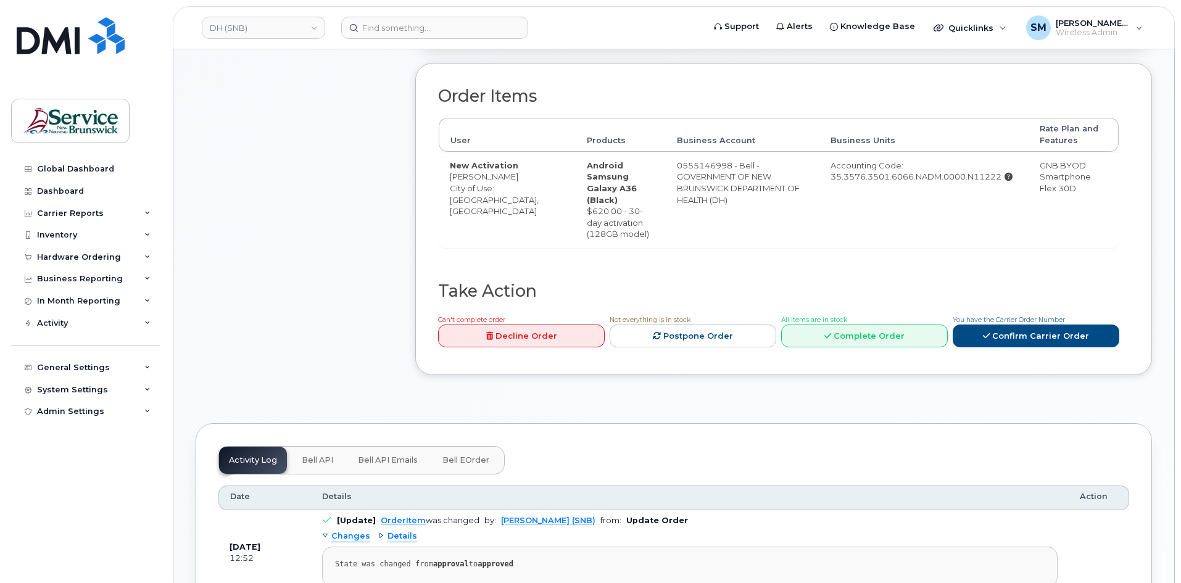
scroll to position [617, 0]
